Goal: Task Accomplishment & Management: Manage account settings

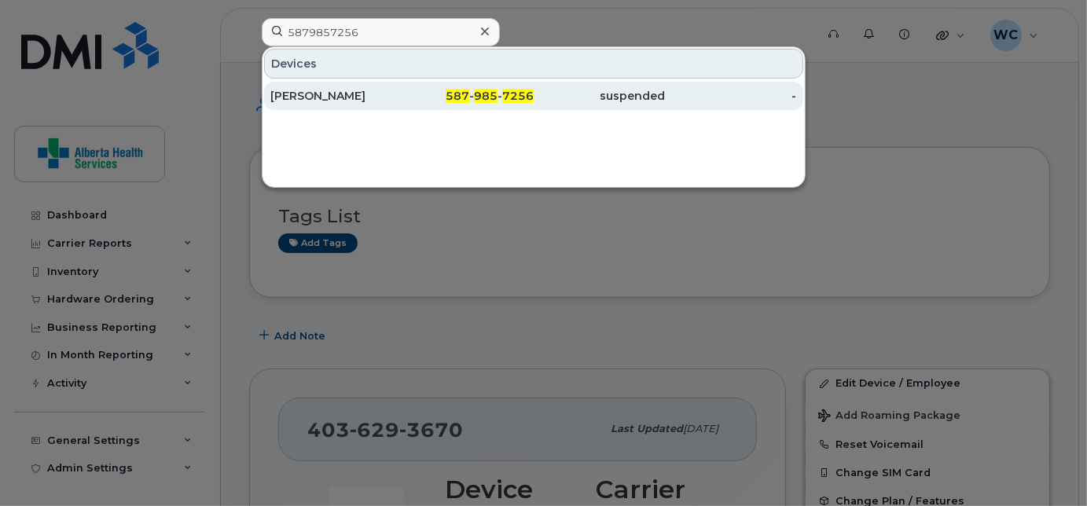
type input "5879857256"
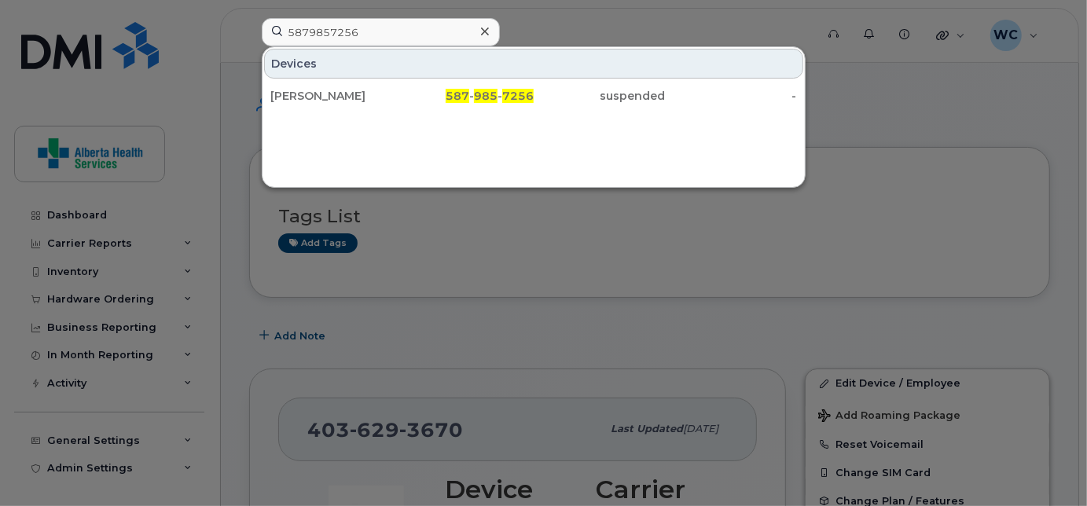
drag, startPoint x: 405, startPoint y: 94, endPoint x: 831, endPoint y: 193, distance: 438.0
click at [405, 94] on div "587 - 985 - 7256" at bounding box center [466, 96] width 131 height 16
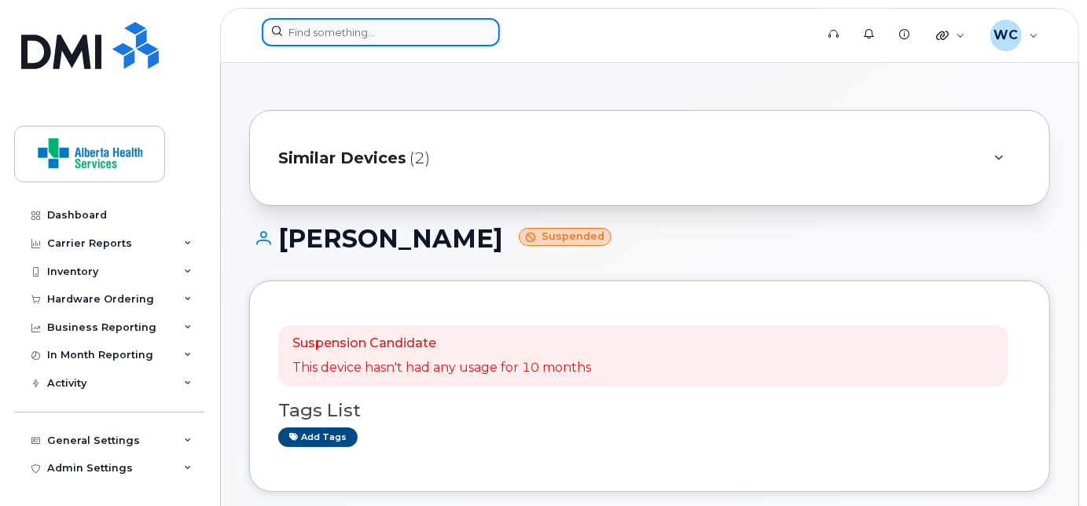
click at [361, 35] on input at bounding box center [381, 32] width 238 height 28
paste input "7802033010"
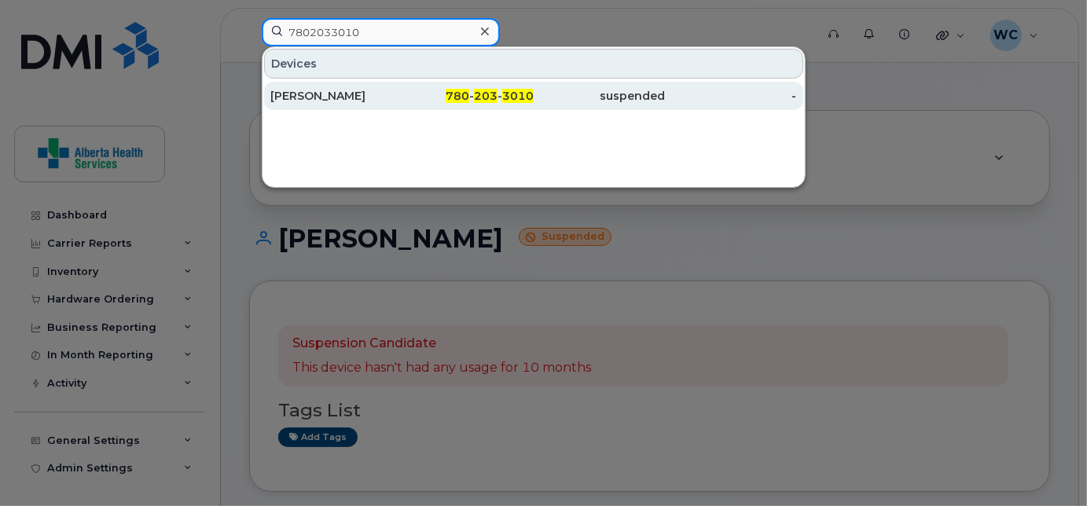
type input "7802033010"
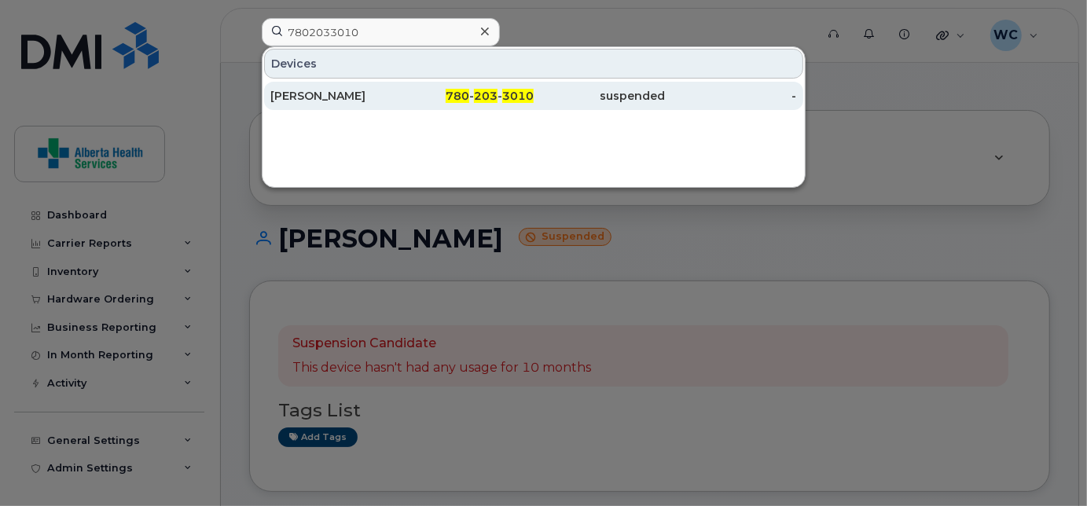
click at [427, 101] on div "780 - 203 - 3010" at bounding box center [466, 96] width 131 height 16
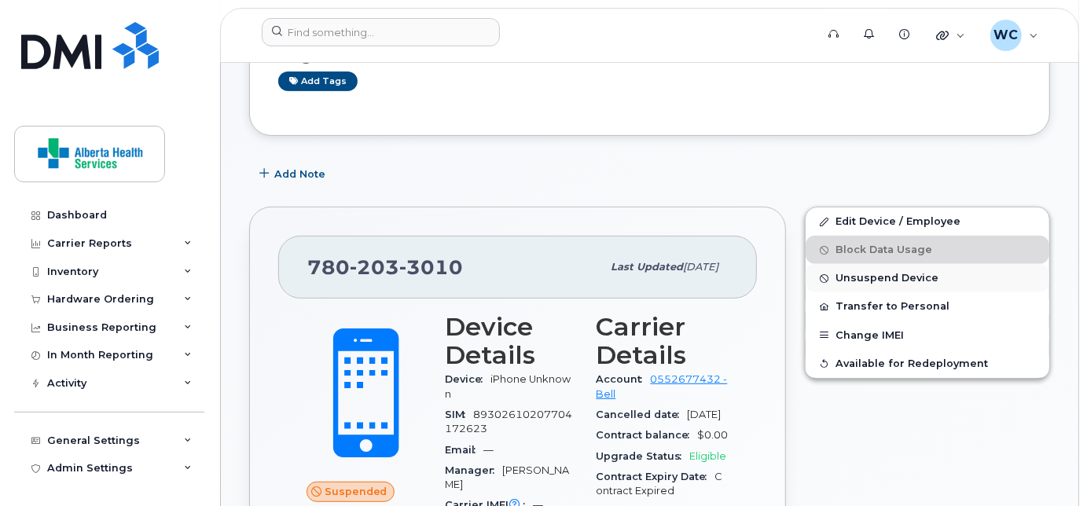
scroll to position [356, 0]
click at [903, 275] on span "Unsuspend Device" at bounding box center [886, 279] width 103 height 12
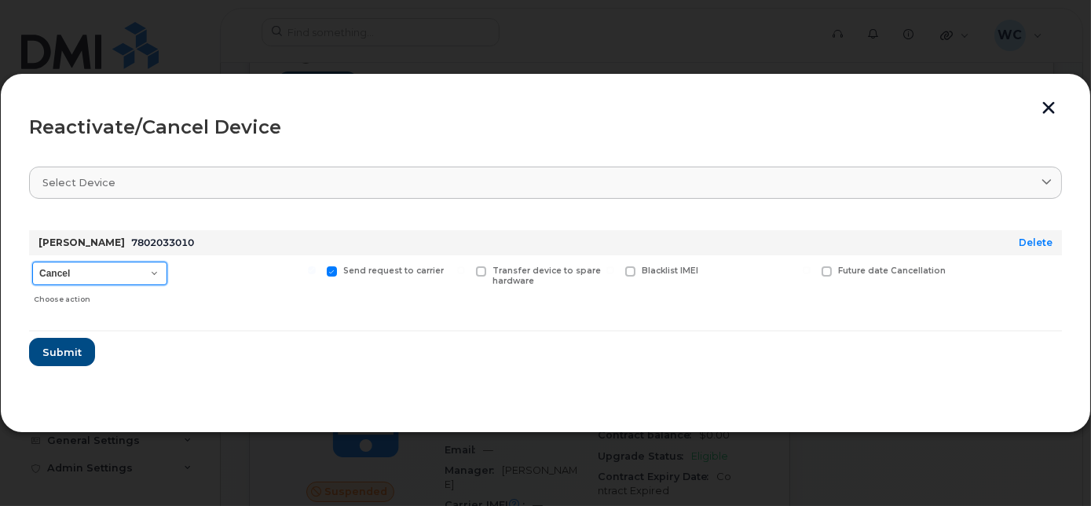
click at [113, 268] on select "Cancel Suspend - Extend Suspension Reactivate" at bounding box center [99, 274] width 135 height 24
select select "[object Object]"
click at [32, 262] on select "Cancel Suspend - Extend Suspension Reactivate" at bounding box center [99, 274] width 135 height 24
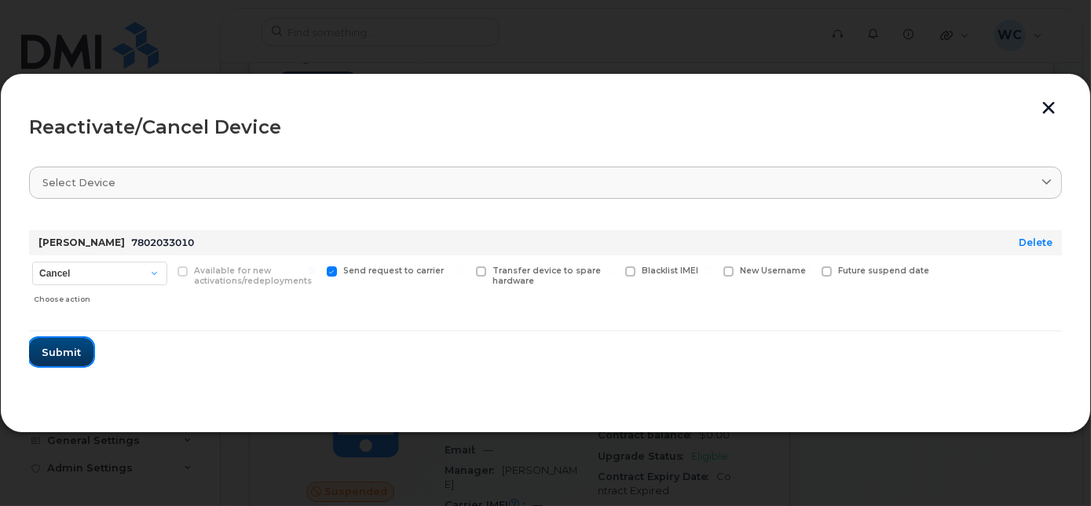
click at [75, 350] on span "Submit" at bounding box center [61, 352] width 39 height 15
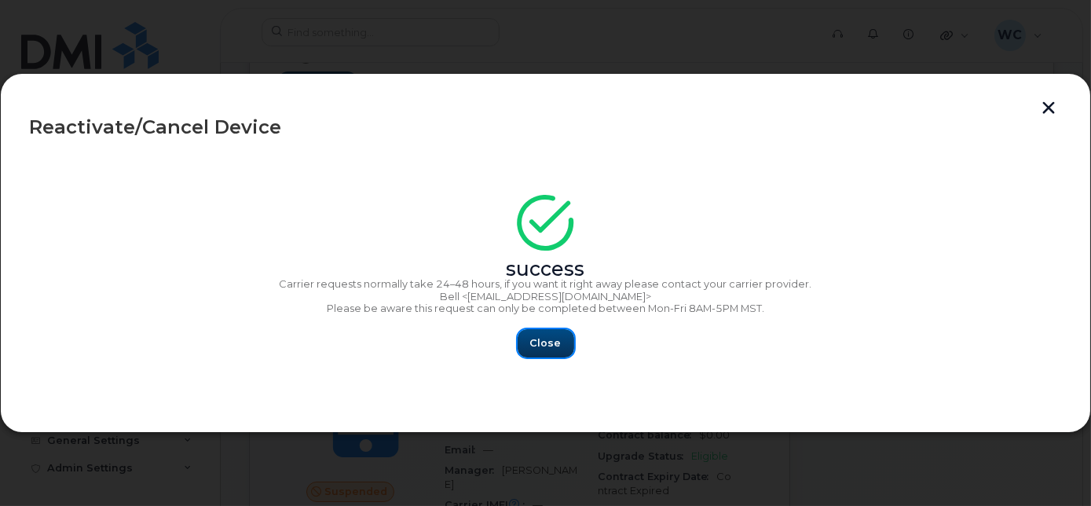
click at [532, 340] on span "Close" at bounding box center [545, 342] width 31 height 15
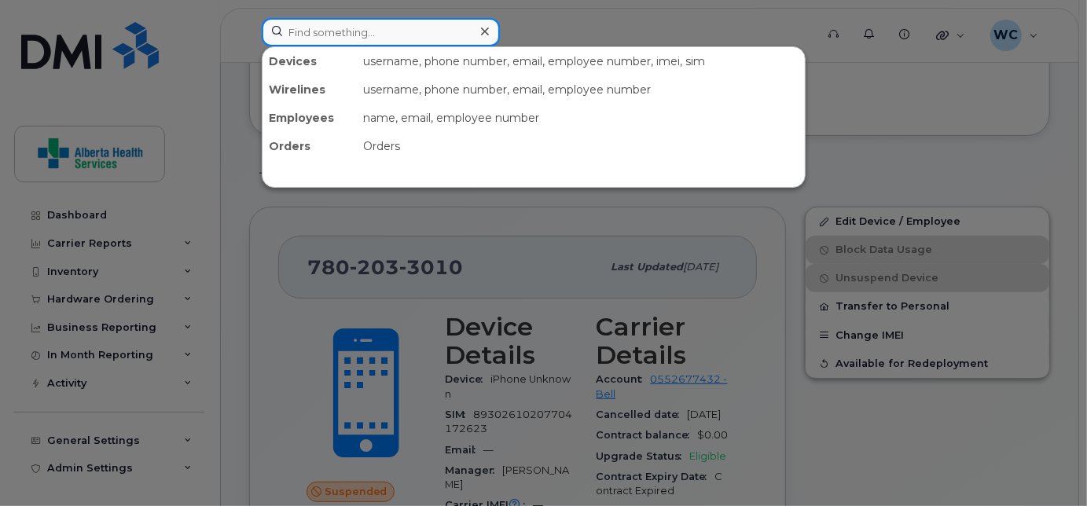
click at [387, 23] on input at bounding box center [381, 32] width 238 height 28
paste input "7802897968"
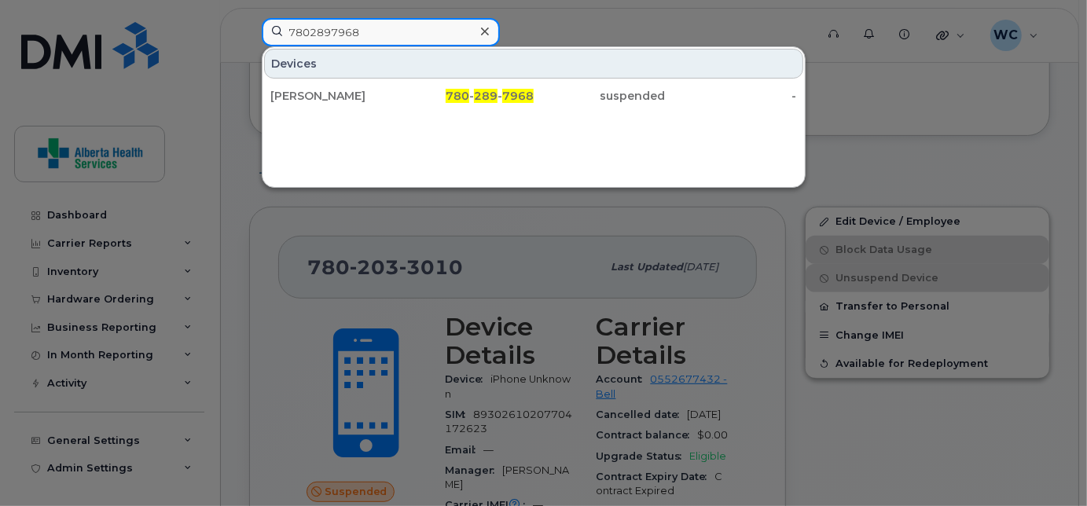
type input "7802897968"
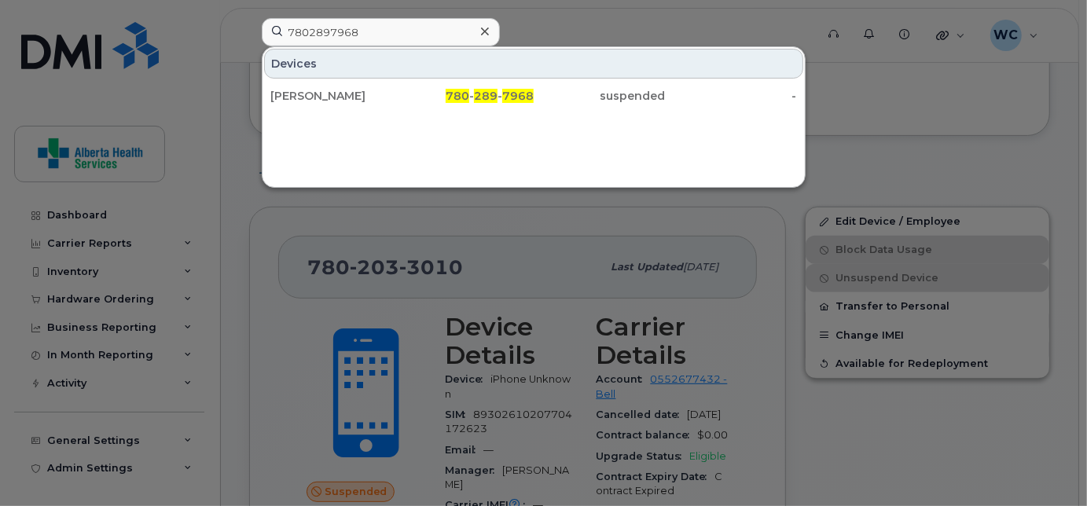
click at [587, 20] on div at bounding box center [543, 253] width 1087 height 506
